Goal: Task Accomplishment & Management: Use online tool/utility

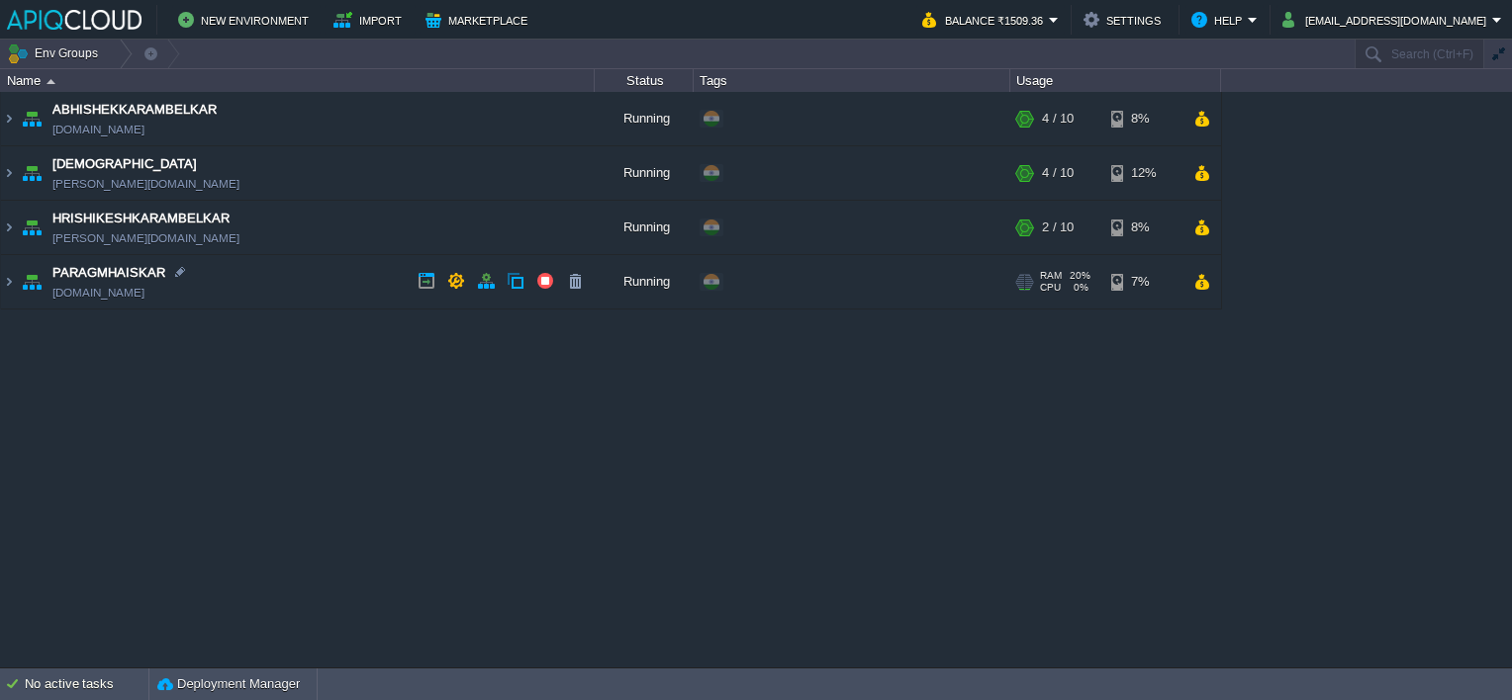
click at [317, 277] on td "PARAGMHAISKAR [DOMAIN_NAME]" at bounding box center [298, 282] width 594 height 54
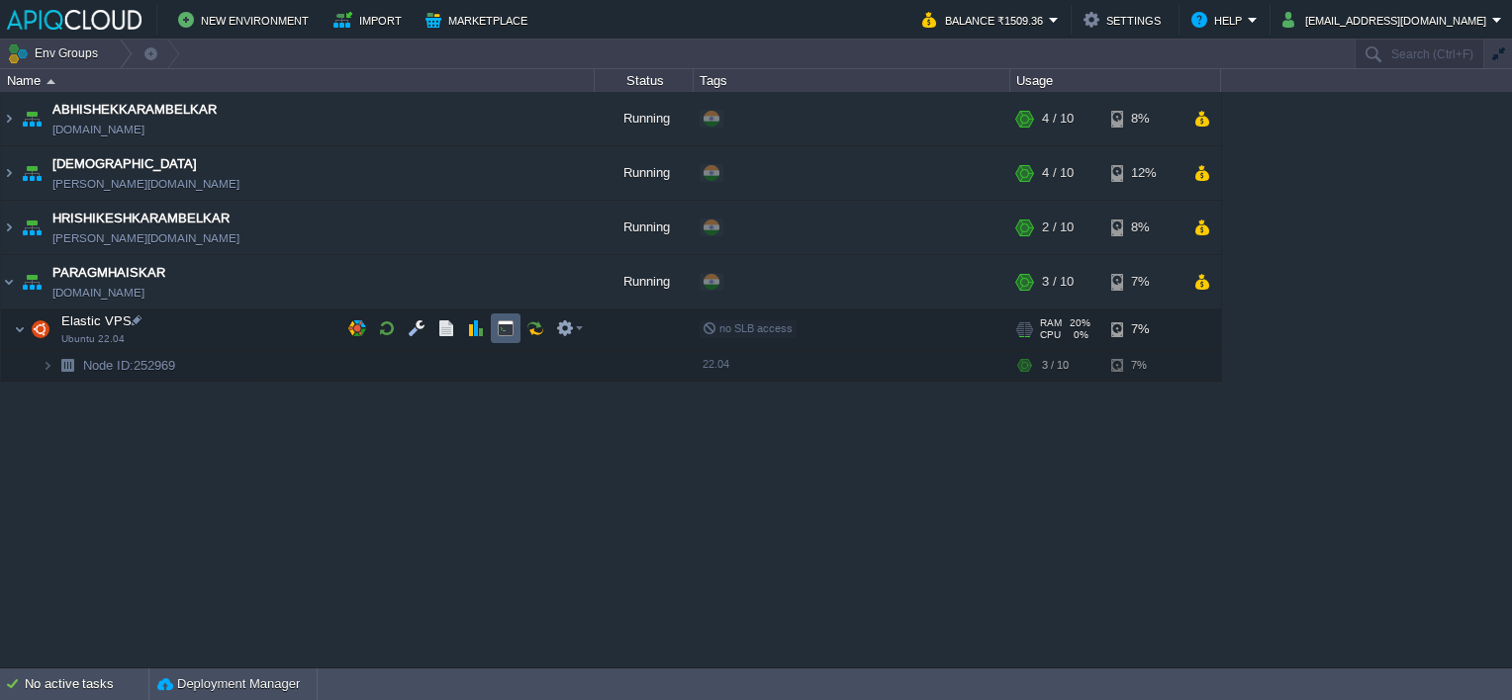
click at [506, 324] on button "button" at bounding box center [506, 329] width 18 height 18
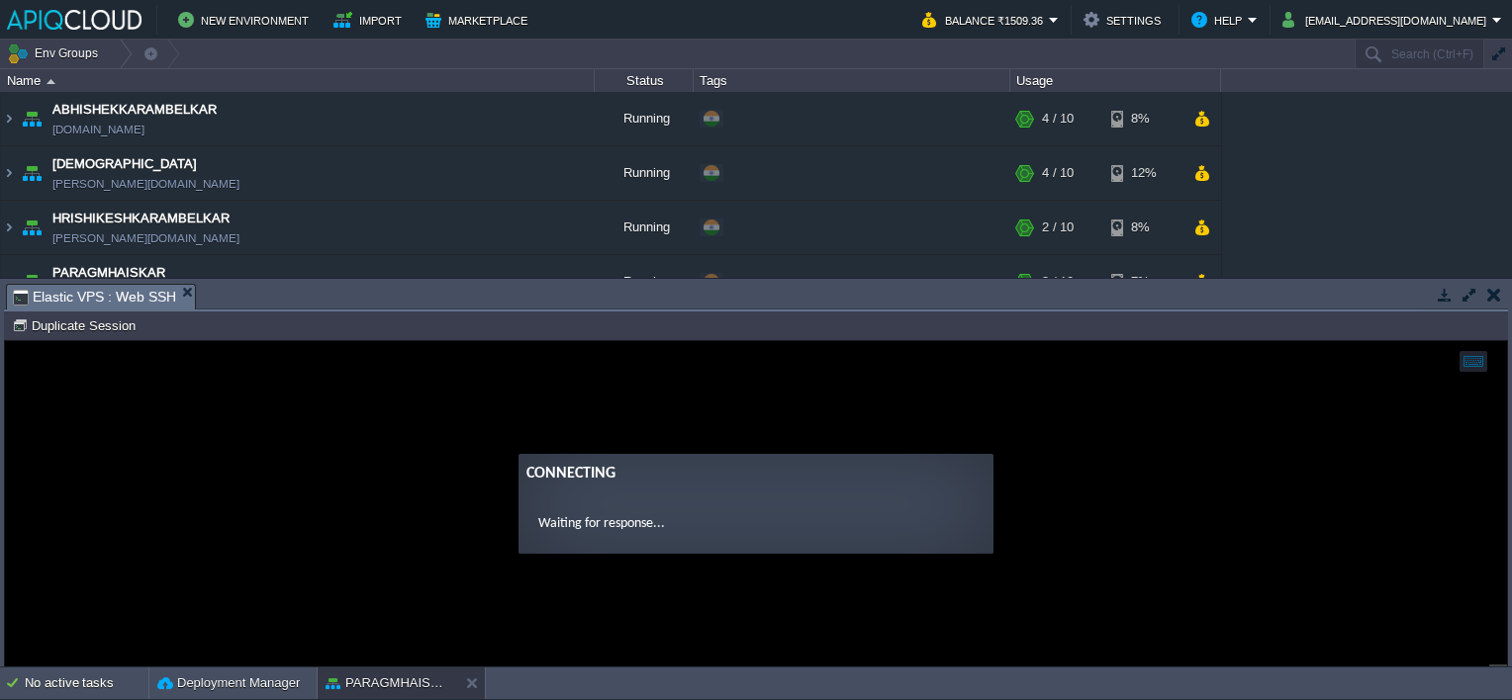
click at [1503, 292] on td at bounding box center [1493, 295] width 25 height 24
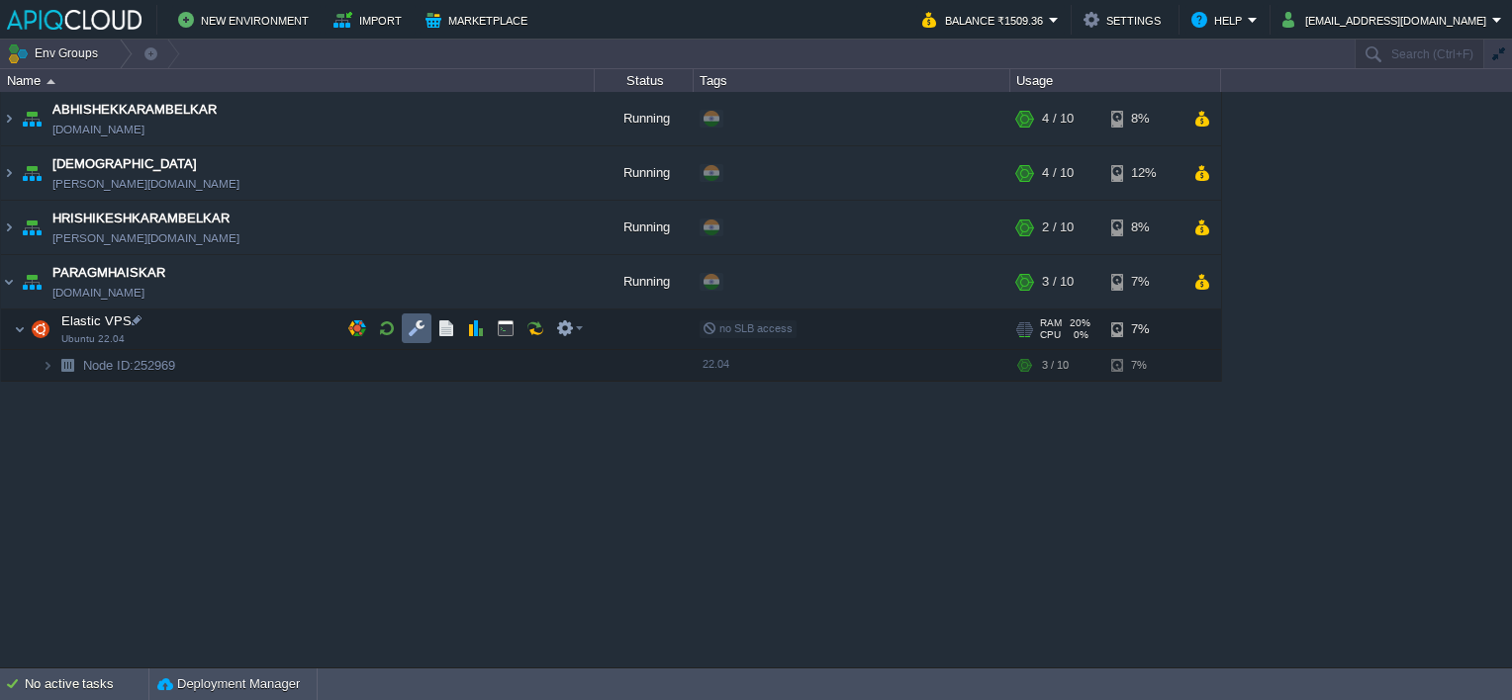
click at [409, 324] on button "button" at bounding box center [417, 329] width 18 height 18
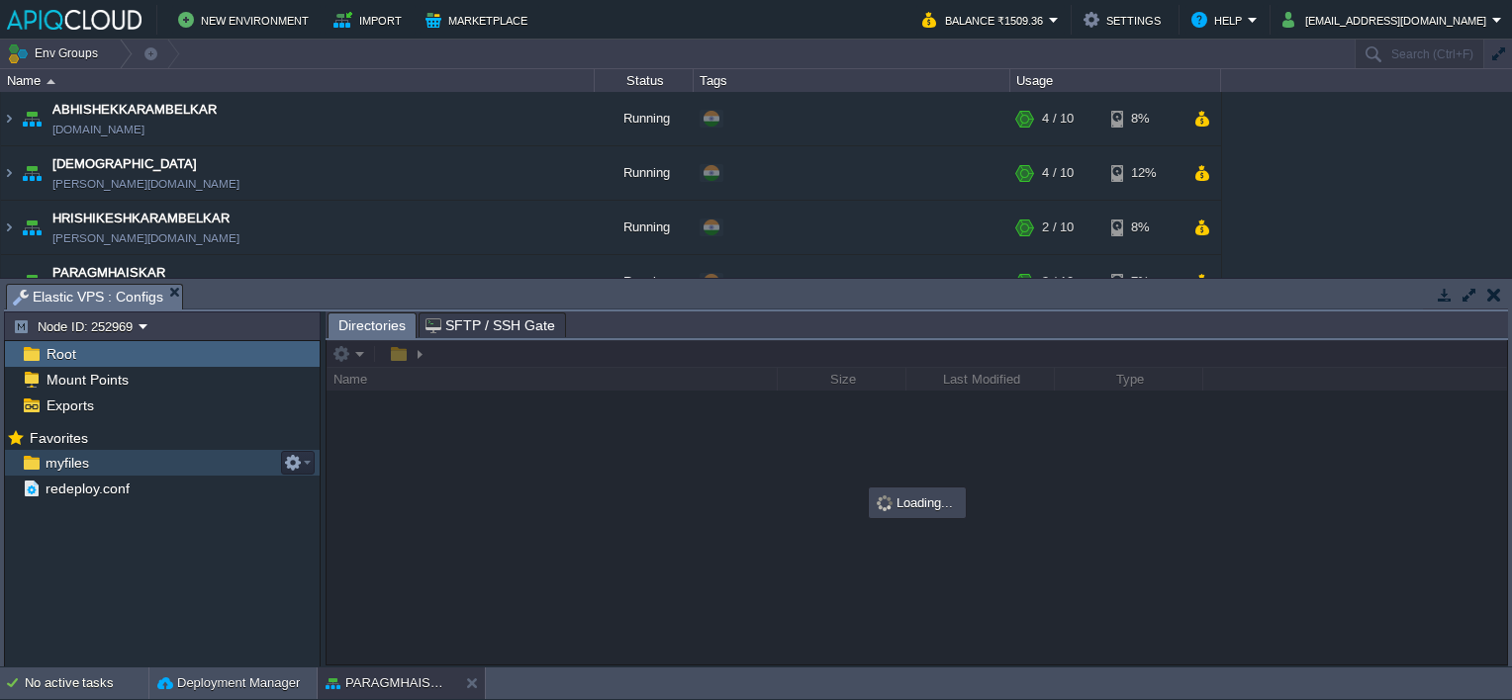
click at [50, 460] on span "myfiles" at bounding box center [67, 463] width 50 height 18
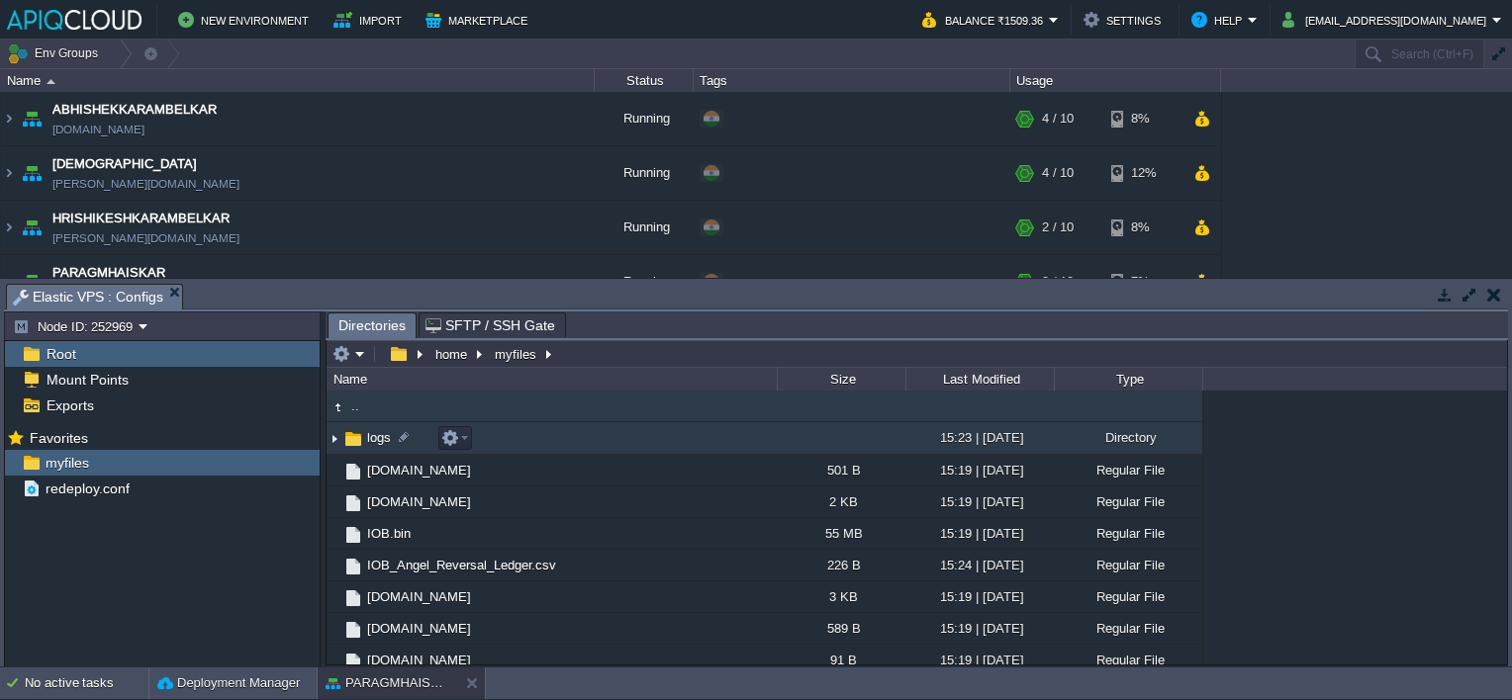
click at [334, 439] on img at bounding box center [334, 438] width 16 height 31
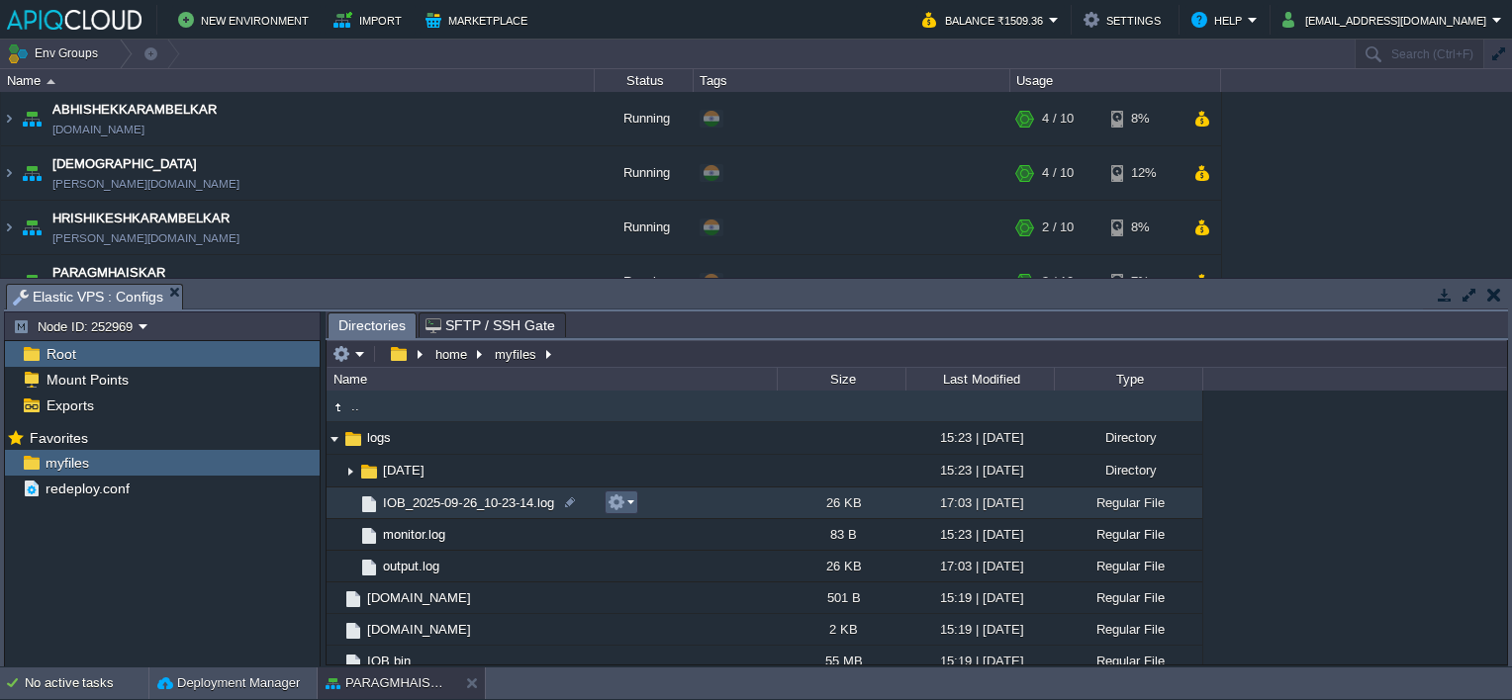
click at [620, 500] on button "button" at bounding box center [616, 503] width 18 height 18
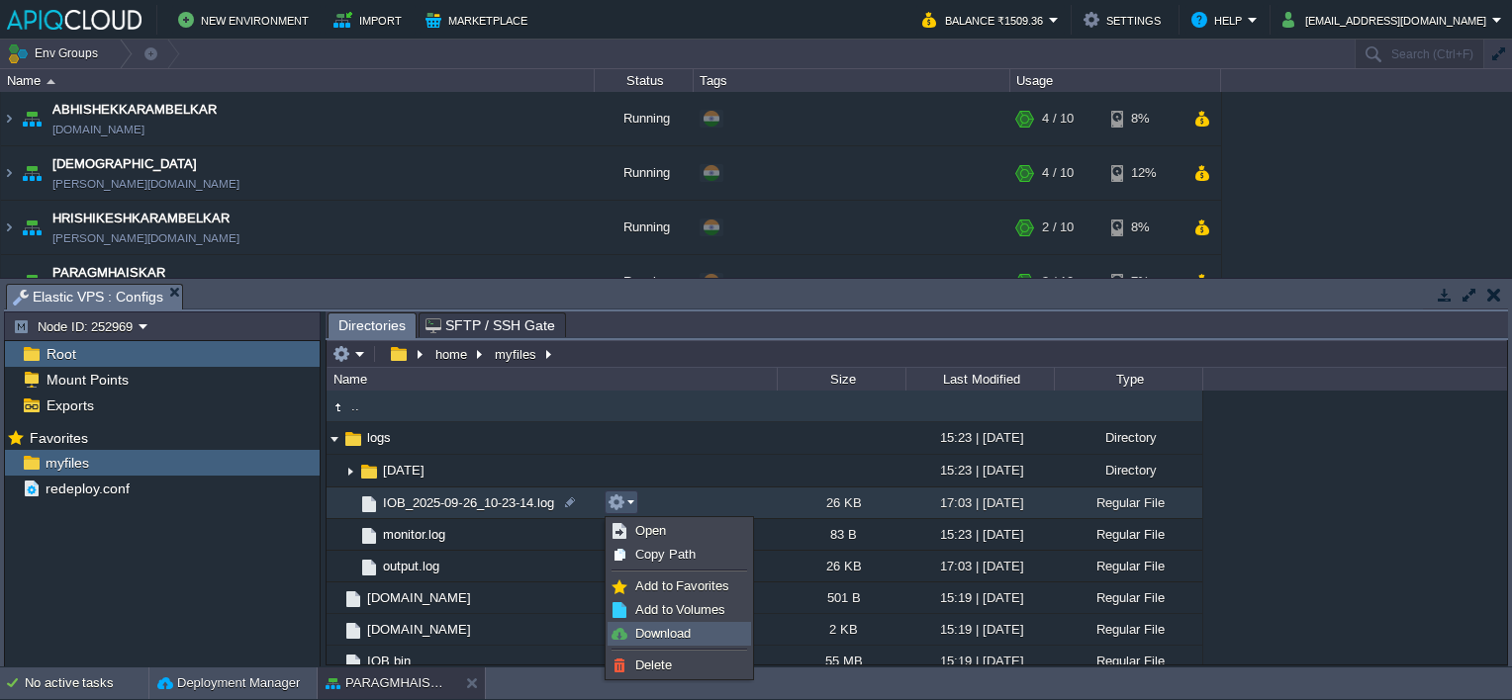
click at [673, 637] on span "Download" at bounding box center [662, 633] width 55 height 15
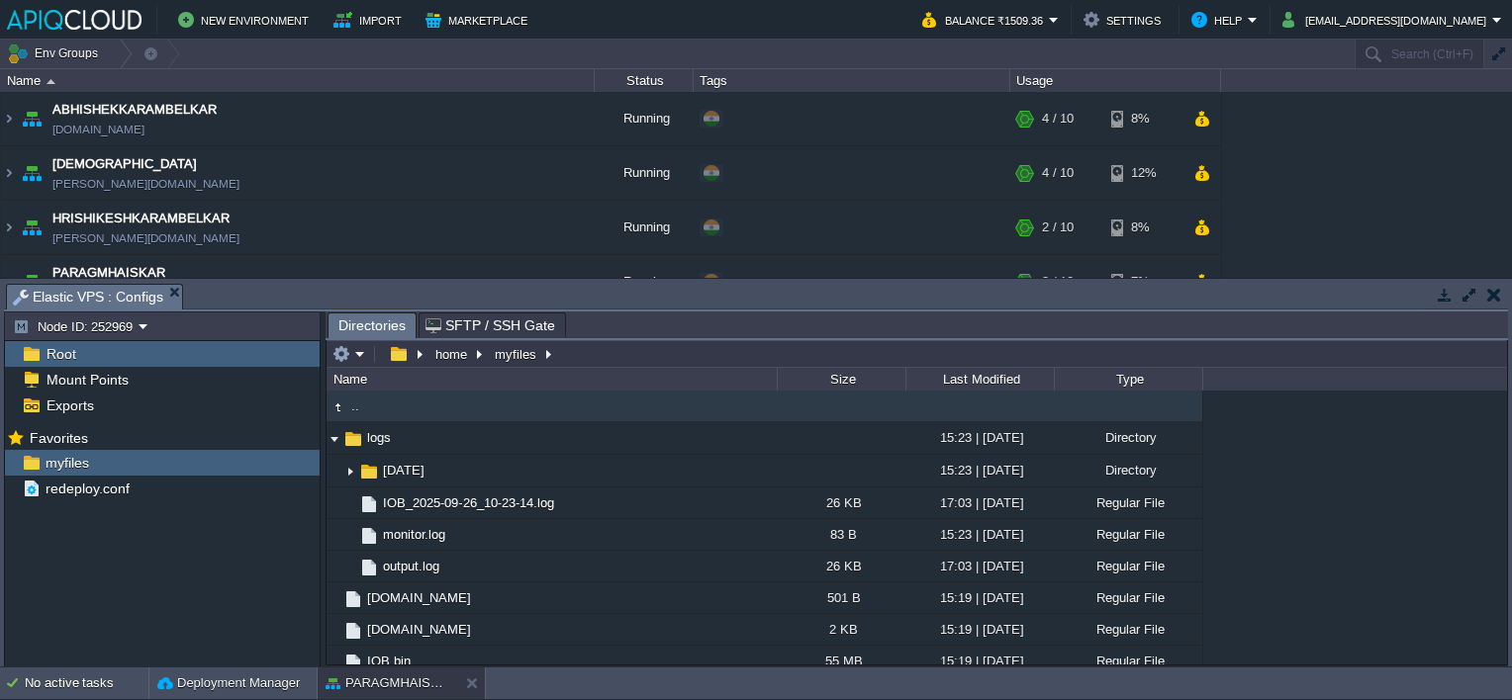
click at [1501, 294] on td at bounding box center [1493, 295] width 25 height 24
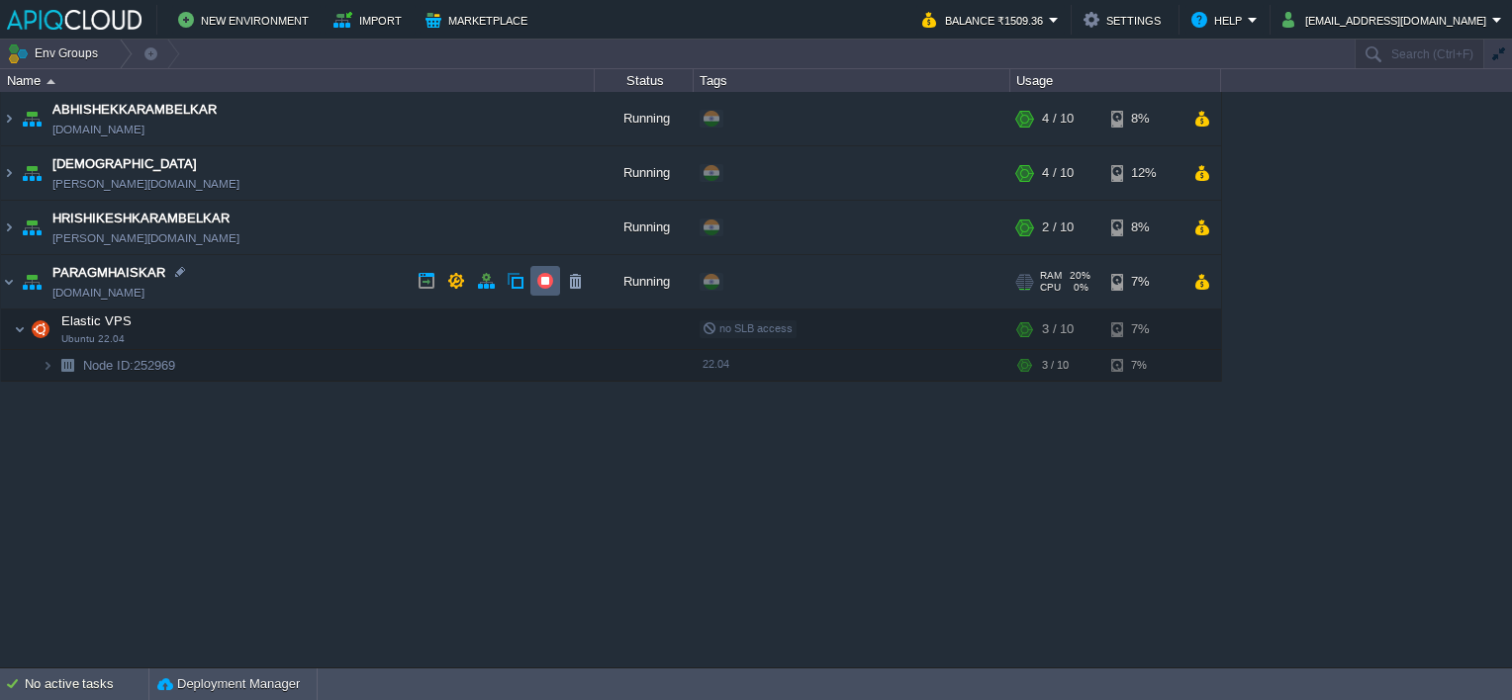
click at [546, 286] on button "button" at bounding box center [545, 281] width 18 height 18
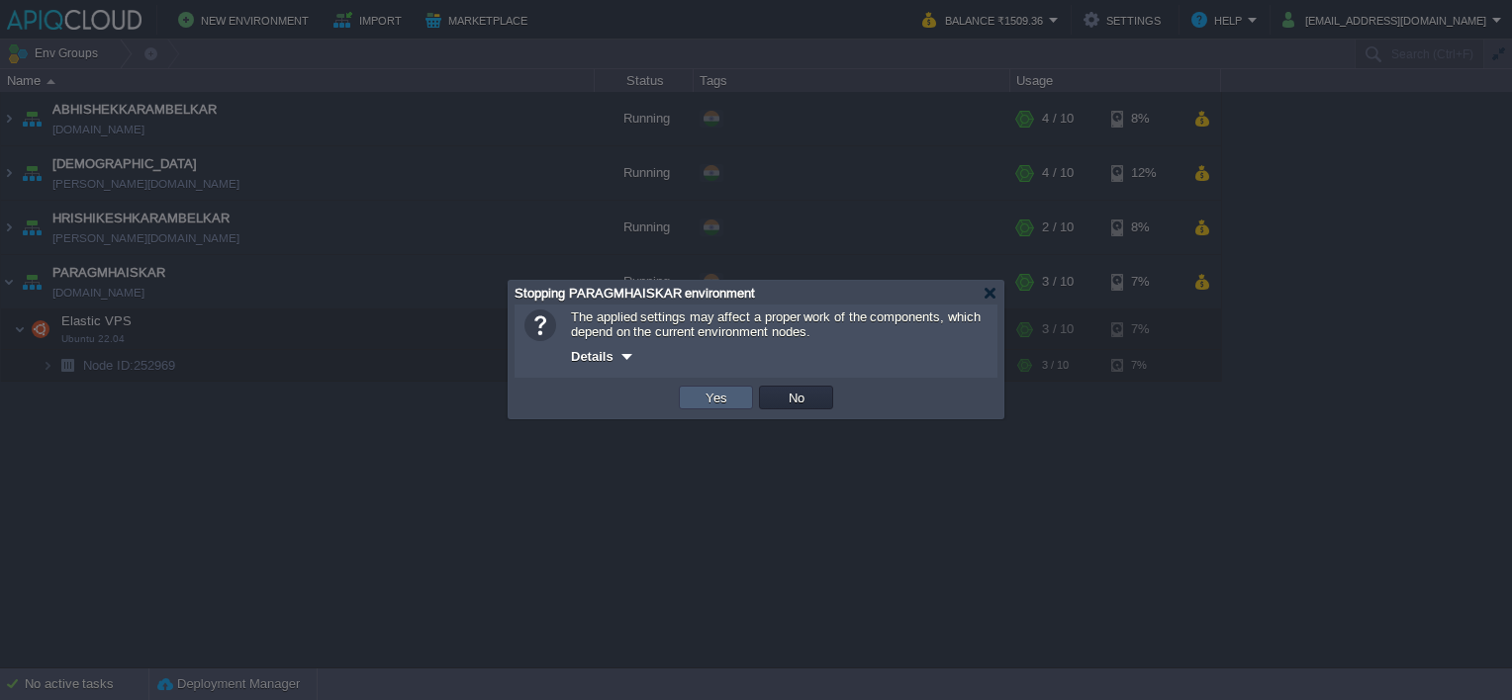
click at [704, 392] on button "Yes" at bounding box center [716, 398] width 34 height 18
